Goal: Find contact information: Find contact information

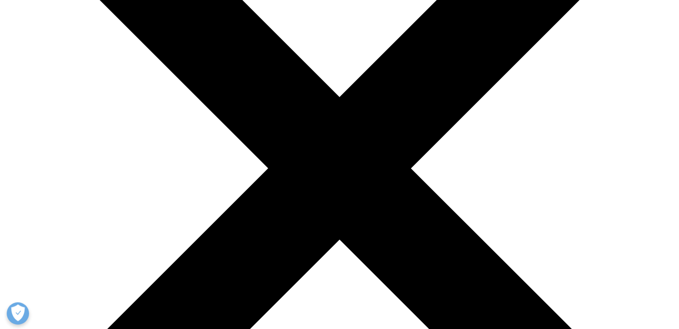
select select "Other"
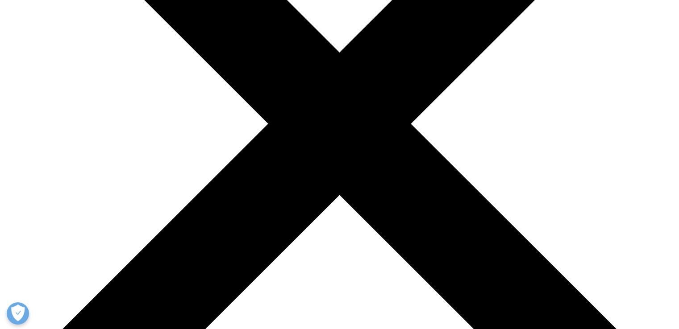
scroll to position [180, 0]
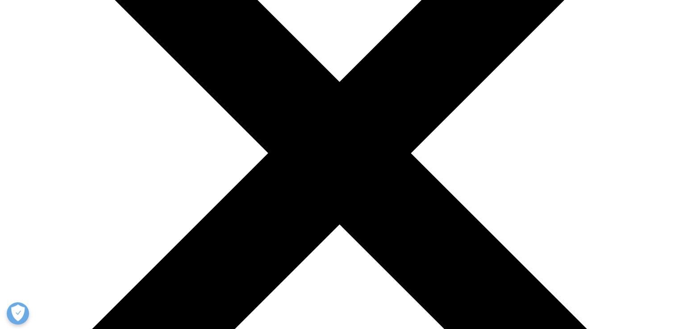
scroll to position [269, 0]
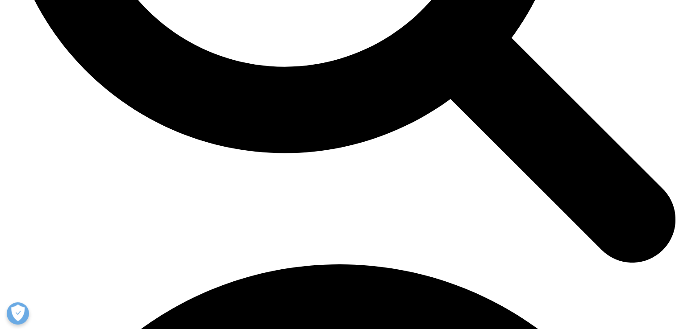
scroll to position [1080, 0]
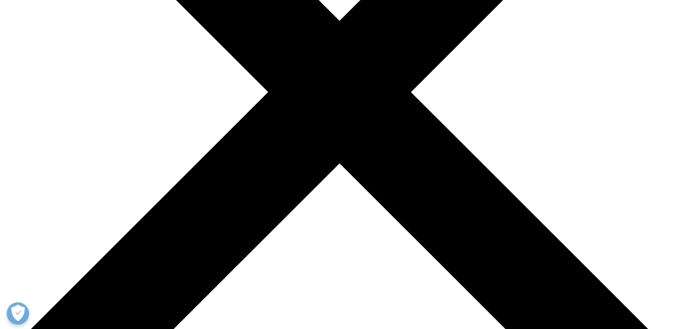
scroll to position [223, 0]
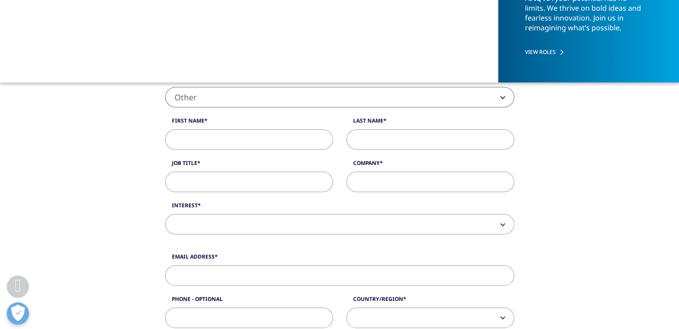
click at [287, 99] on span "Other" at bounding box center [340, 97] width 348 height 21
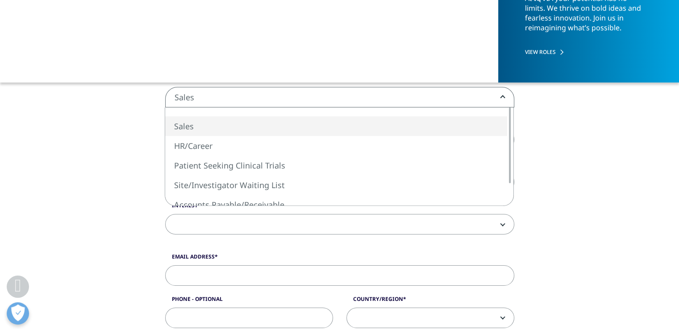
click at [273, 95] on span "Sales" at bounding box center [340, 97] width 348 height 21
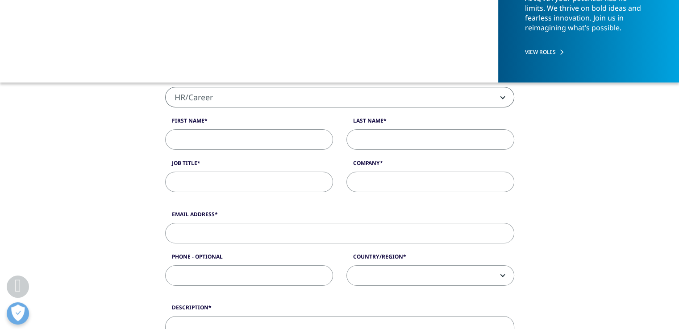
click at [258, 102] on span "HR/Career" at bounding box center [340, 97] width 348 height 21
click at [247, 101] on span "Accounts Payable/Receivable" at bounding box center [340, 97] width 348 height 21
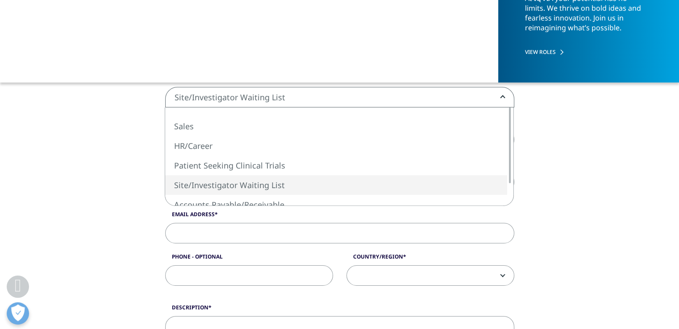
click at [236, 103] on span "Site/Investigator Waiting List" at bounding box center [340, 97] width 348 height 21
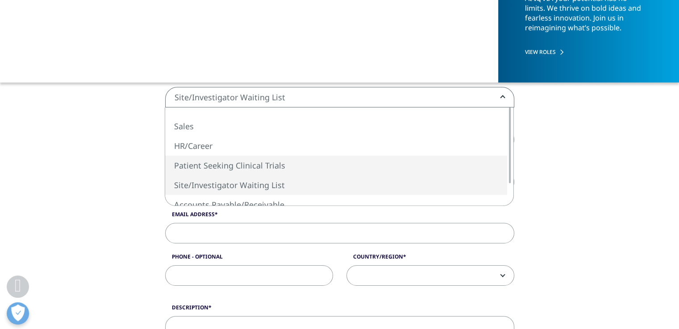
select select "Patient Seeking Clinical Trials"
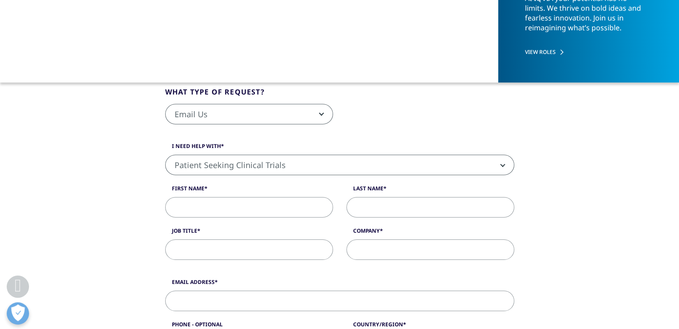
scroll to position [178, 0]
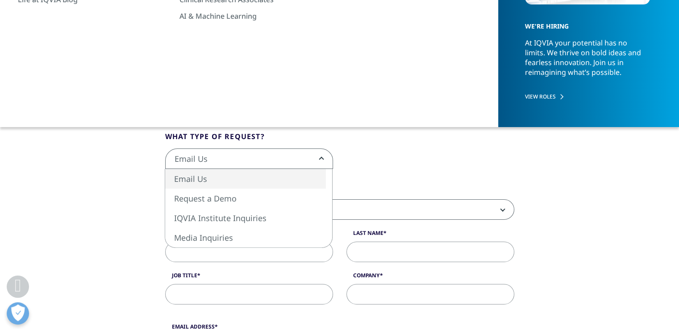
click at [259, 159] on span "Email Us" at bounding box center [249, 159] width 167 height 21
select select "https://www.iqvia.com/contact/media"
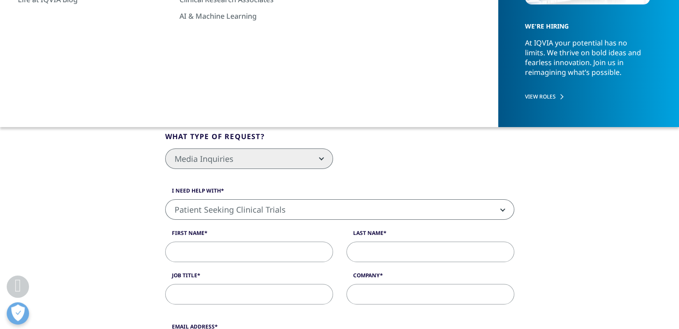
scroll to position [262, 0]
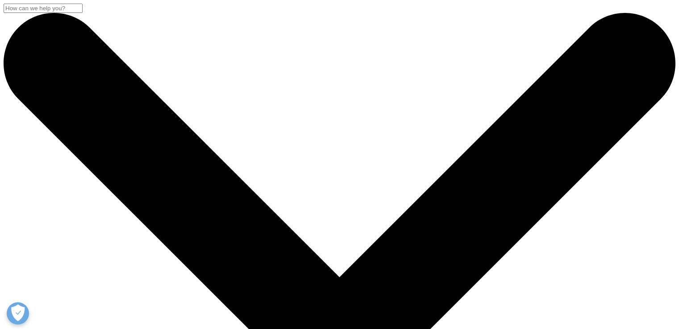
select select "[URL][DOMAIN_NAME]"
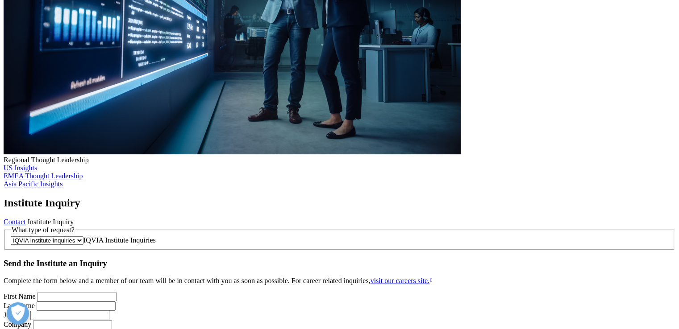
scroll to position [178, 0]
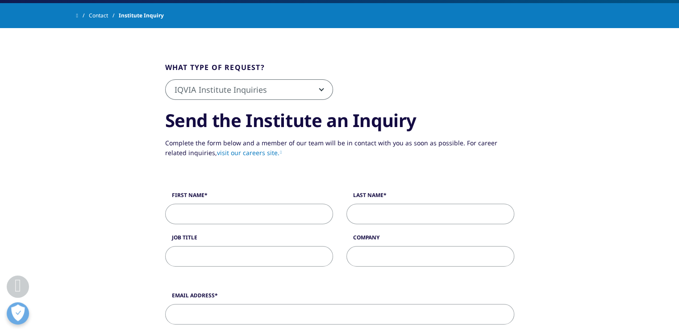
click at [273, 93] on span "IQVIA Institute Inquiries" at bounding box center [249, 90] width 167 height 21
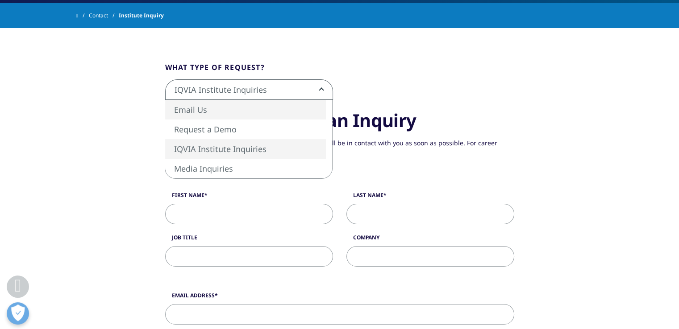
select select "https://www.iqvia.com/contact/rfp"
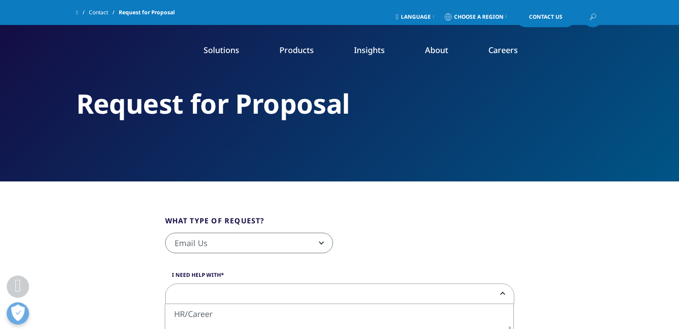
select select "Other"
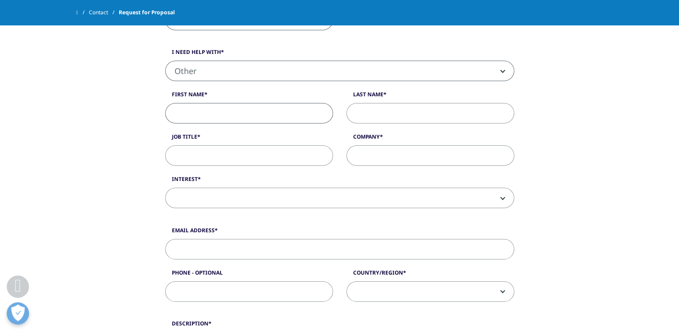
click at [200, 116] on input "First Name" at bounding box center [249, 113] width 168 height 21
type input "Slava"
type input "[PERSON_NAME]"
type input "Executive producer"
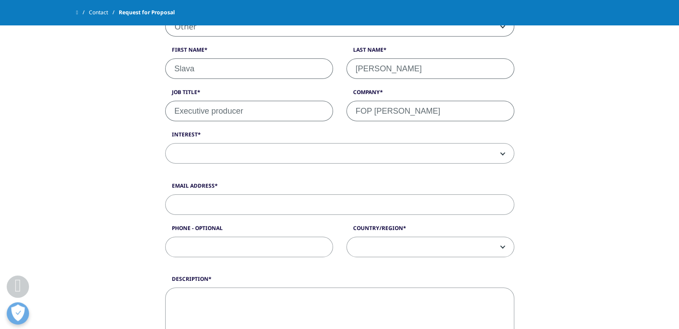
scroll to position [312, 0]
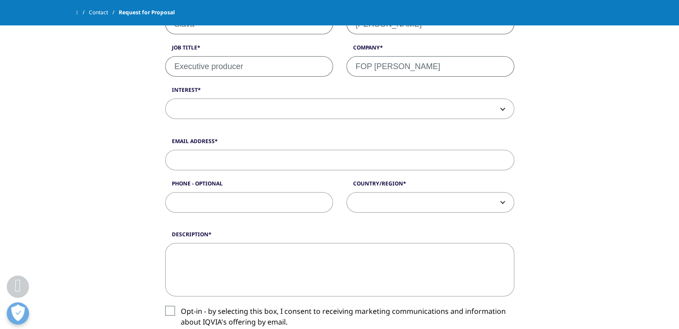
type input "FOP [PERSON_NAME]"
click at [240, 110] on span at bounding box center [340, 109] width 348 height 21
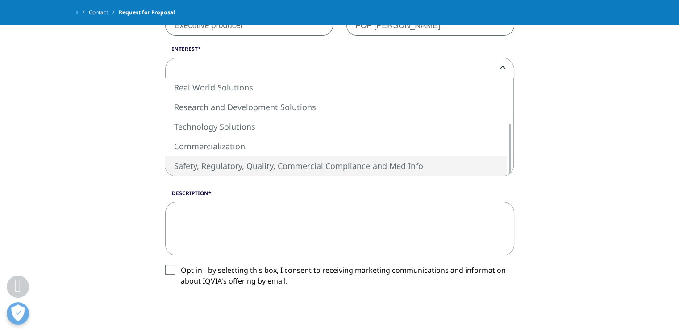
scroll to position [357, 0]
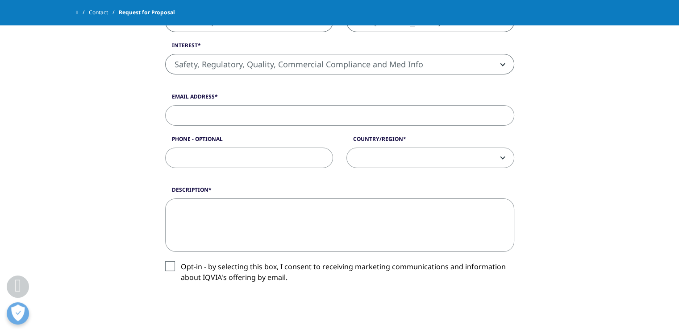
click at [228, 70] on span "Safety, Regulatory, Quality, Commercial Compliance and Med Info" at bounding box center [340, 64] width 348 height 21
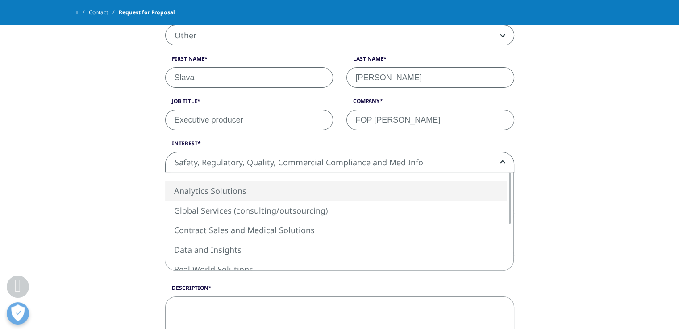
scroll to position [268, 0]
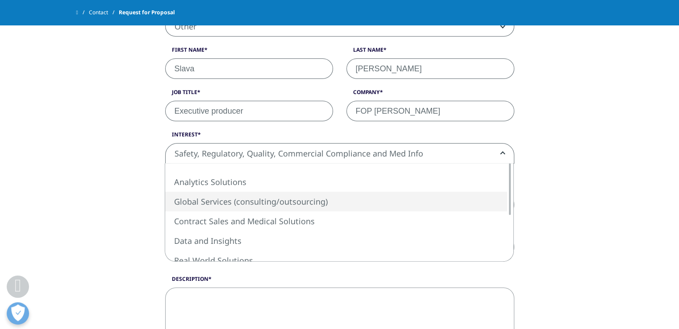
select select "Global Services"
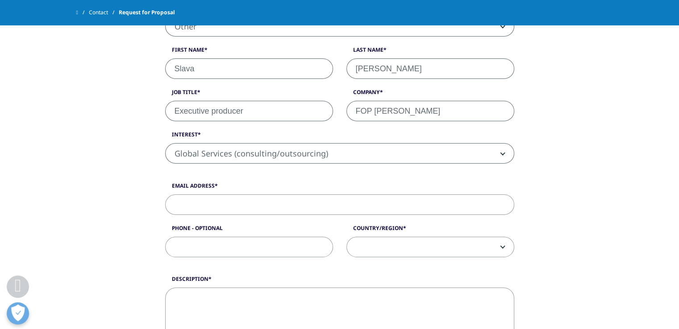
scroll to position [312, 0]
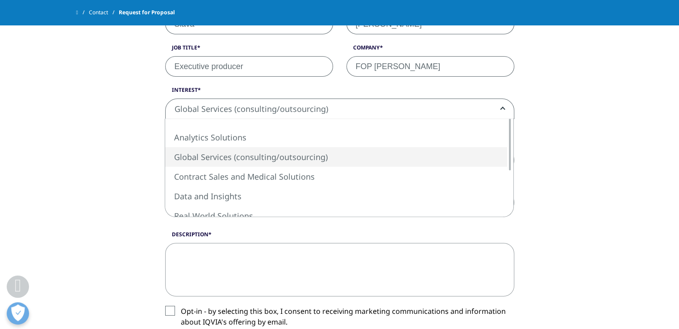
click at [211, 109] on span "Global Services (consulting/outsourcing)" at bounding box center [340, 109] width 348 height 21
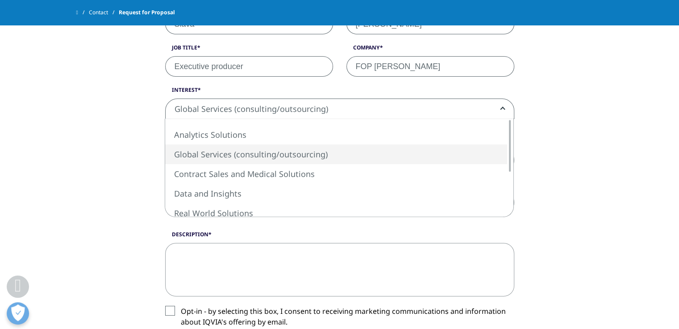
click at [115, 118] on div "What type of request? Email Us Request a Demo IQVIA Institute Inquiries Media I…" at bounding box center [339, 177] width 509 height 617
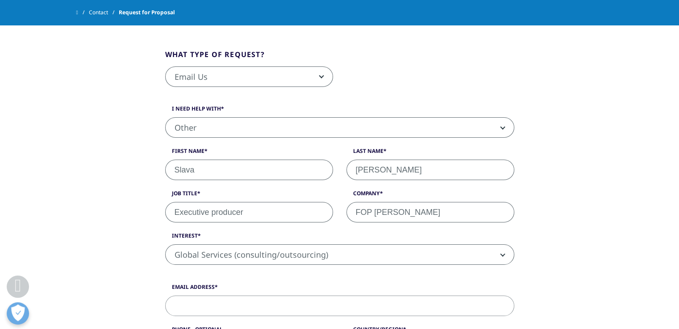
scroll to position [134, 0]
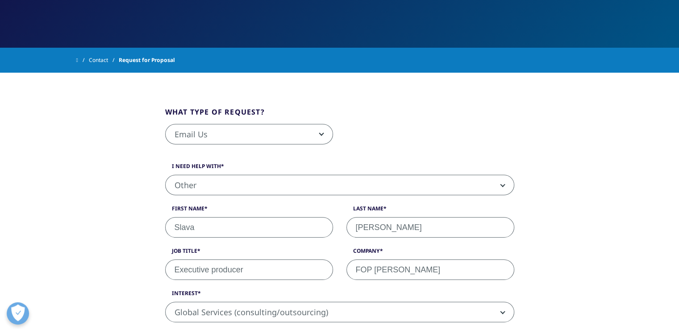
click at [211, 182] on span "Other" at bounding box center [340, 185] width 348 height 21
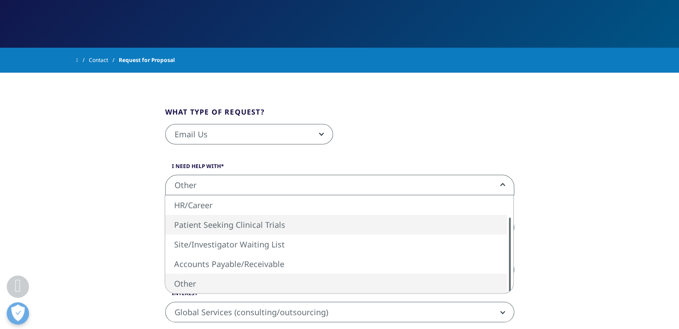
scroll to position [178, 0]
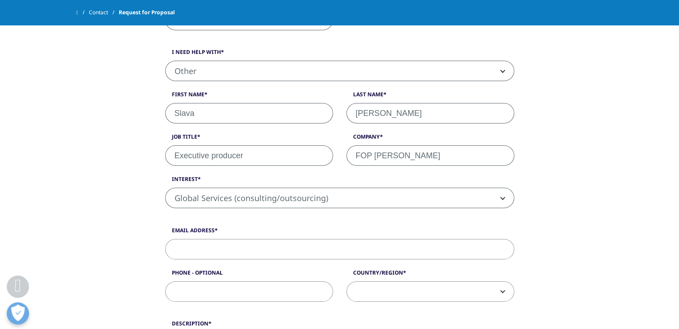
scroll to position [268, 0]
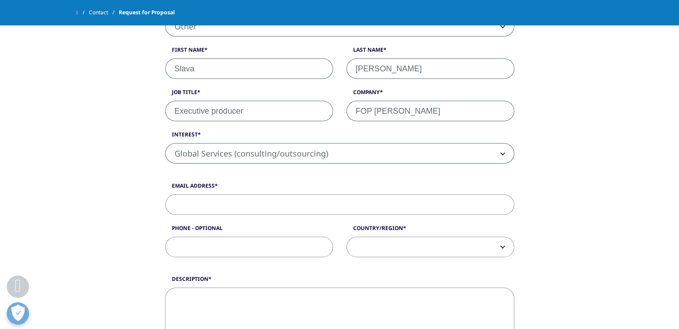
click at [210, 157] on span "Global Services (consulting/outsourcing)" at bounding box center [340, 154] width 348 height 21
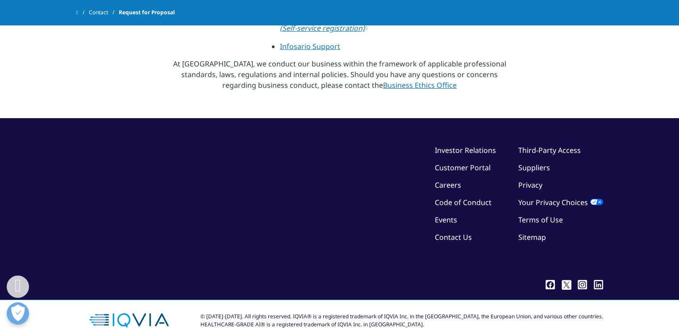
scroll to position [1431, 0]
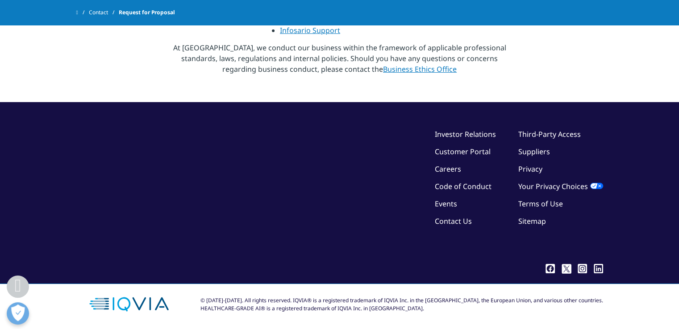
click at [455, 133] on link "Investor Relations" at bounding box center [465, 134] width 61 height 10
